Goal: Go to known website: Access a specific website the user already knows

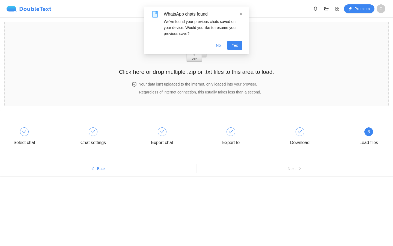
click at [44, 6] on div "DoubleText" at bounding box center [29, 8] width 45 height 5
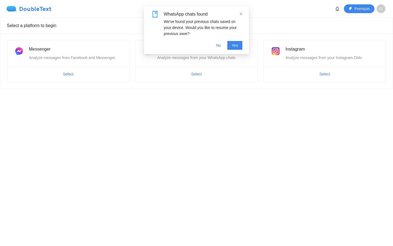
click at [36, 9] on div "DoubleText" at bounding box center [29, 8] width 45 height 5
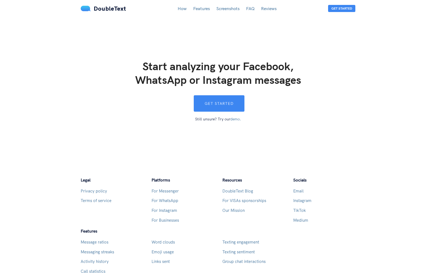
scroll to position [1503, 0]
